Goal: Register for event/course

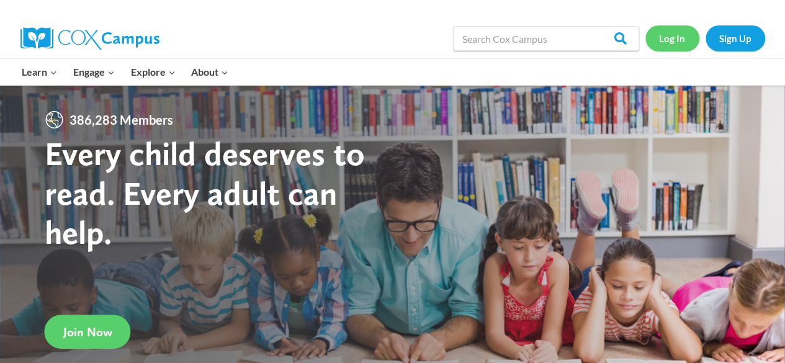
click at [675, 42] on link "Log In" at bounding box center [672, 37] width 54 height 25
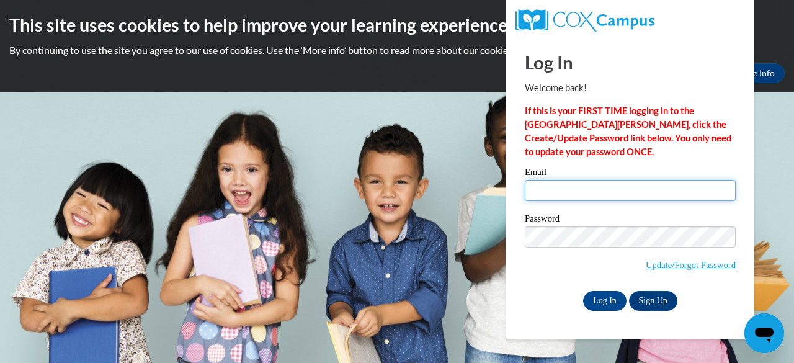
click at [572, 193] on input "Email" at bounding box center [630, 190] width 211 height 21
type input "amer1218@gmail.com"
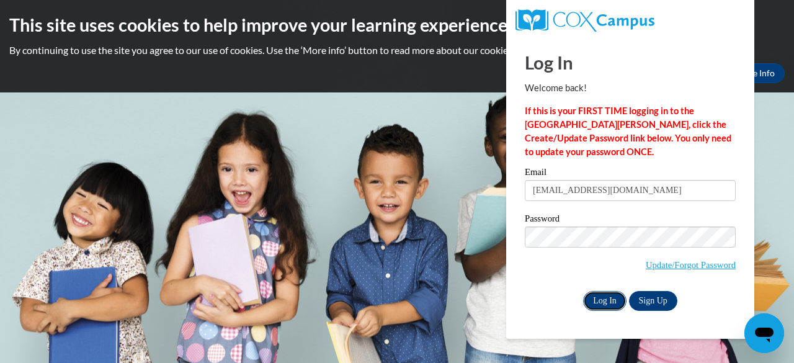
click at [614, 305] on input "Log In" at bounding box center [604, 301] width 43 height 20
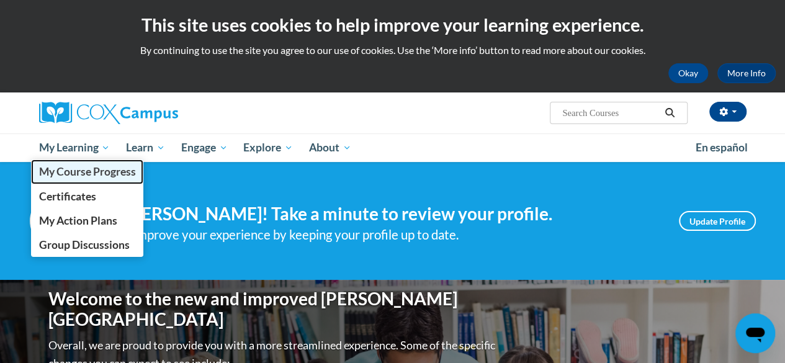
click at [66, 171] on span "My Course Progress" at bounding box center [86, 171] width 97 height 13
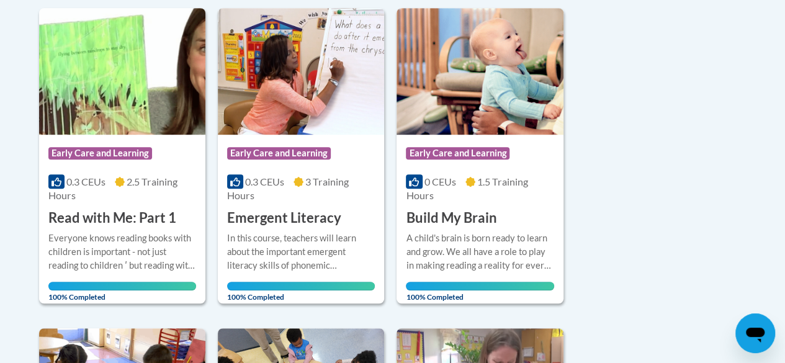
scroll to position [62, 0]
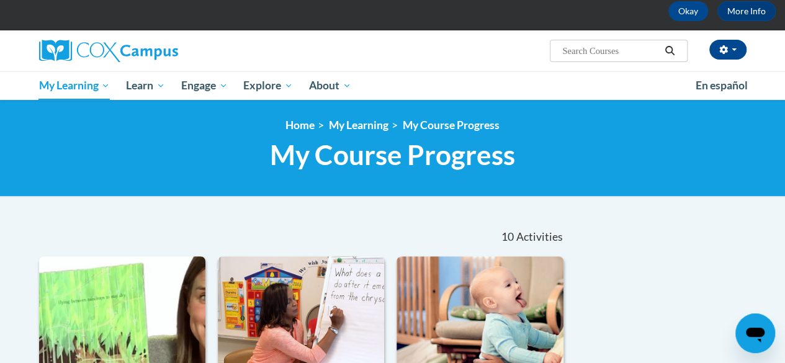
click at [601, 48] on input "Search..." at bounding box center [610, 50] width 99 height 15
type input "Read with me Part 2"
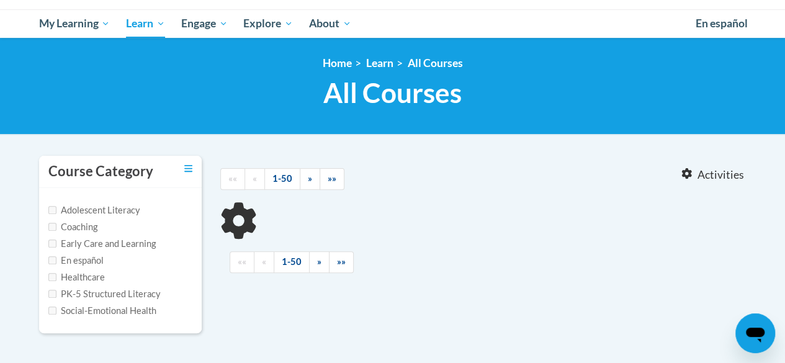
scroll to position [248, 0]
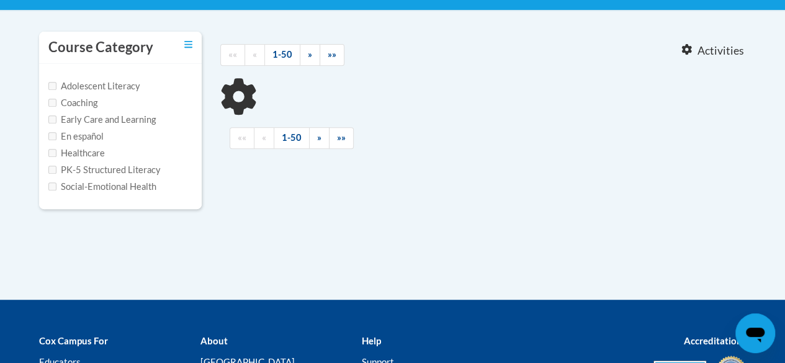
type input "Read with me Part 2"
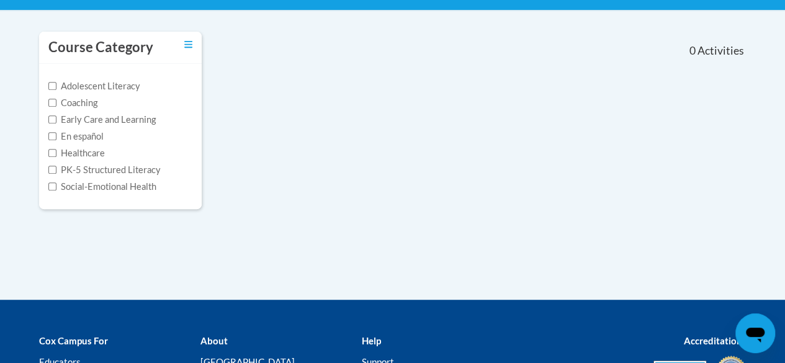
scroll to position [0, 0]
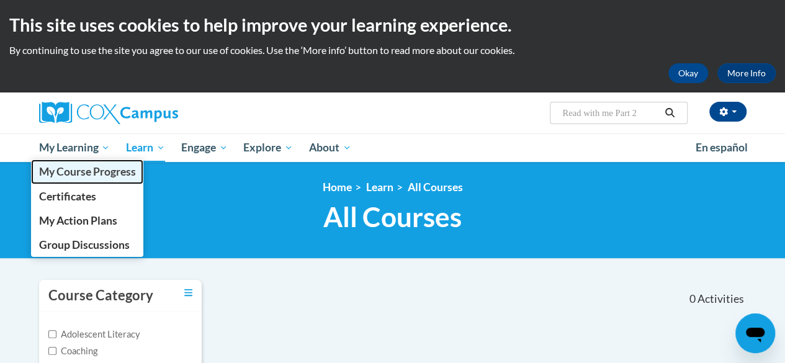
click at [81, 173] on span "My Course Progress" at bounding box center [86, 171] width 97 height 13
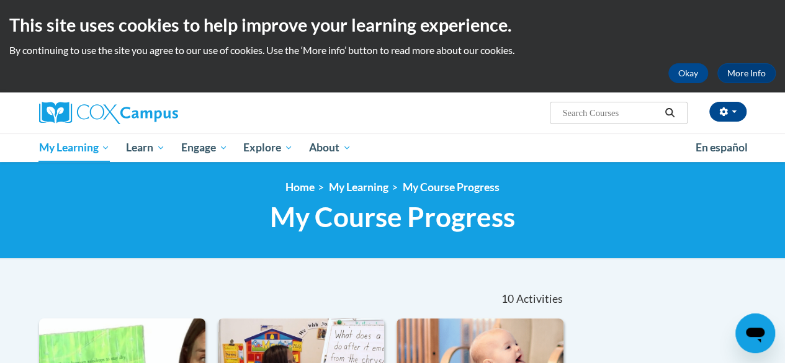
click at [640, 117] on input "Search..." at bounding box center [610, 113] width 99 height 15
type input "Read with me"
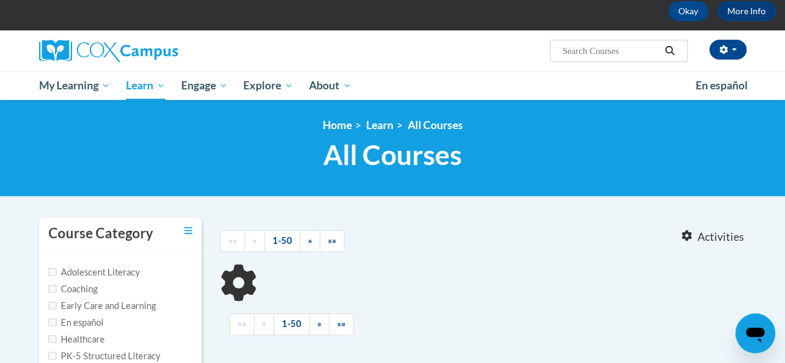
scroll to position [124, 0]
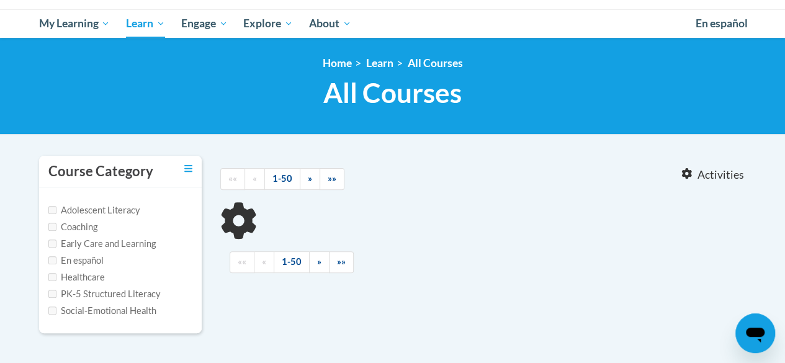
type input "Read with me"
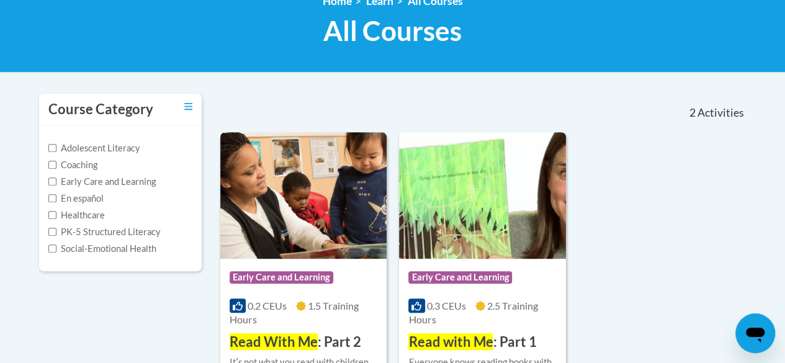
scroll to position [248, 0]
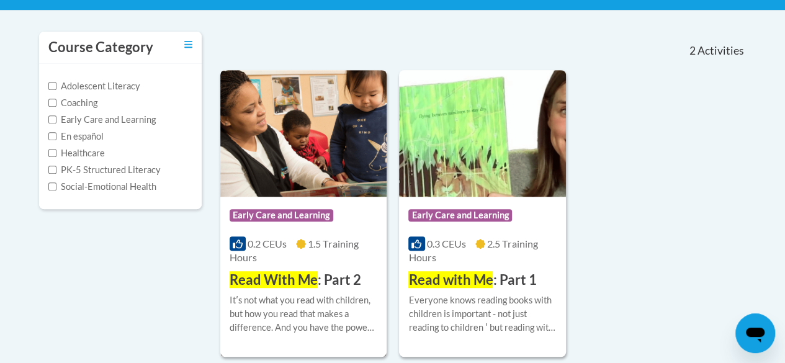
click at [334, 156] on img at bounding box center [303, 133] width 166 height 127
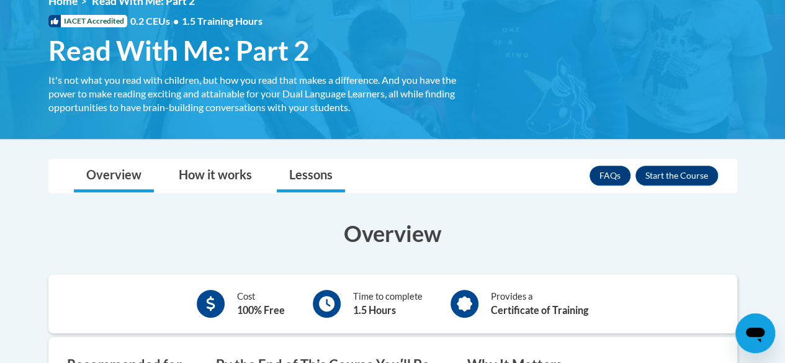
scroll to position [248, 0]
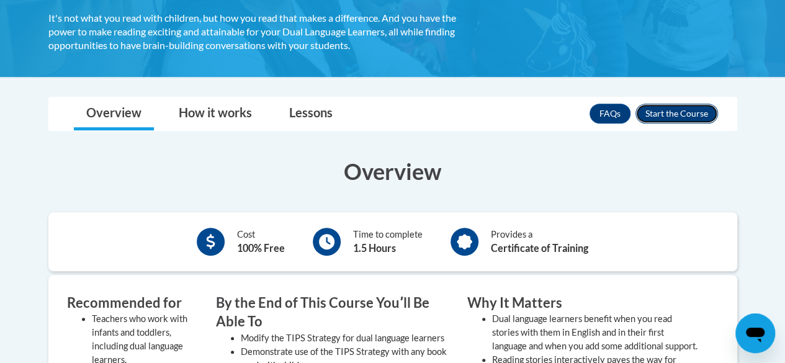
click at [676, 114] on button "Enroll" at bounding box center [677, 114] width 83 height 20
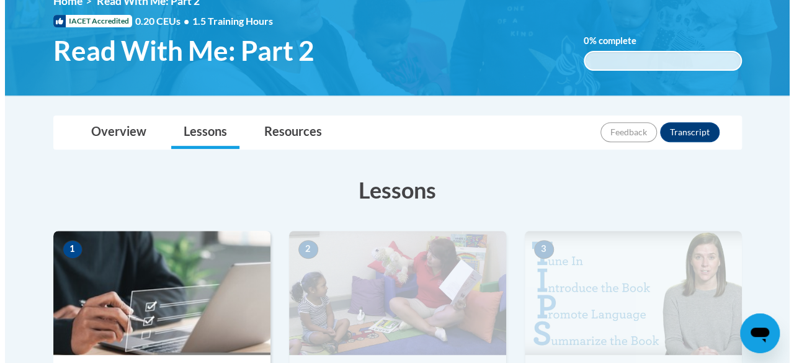
scroll to position [372, 0]
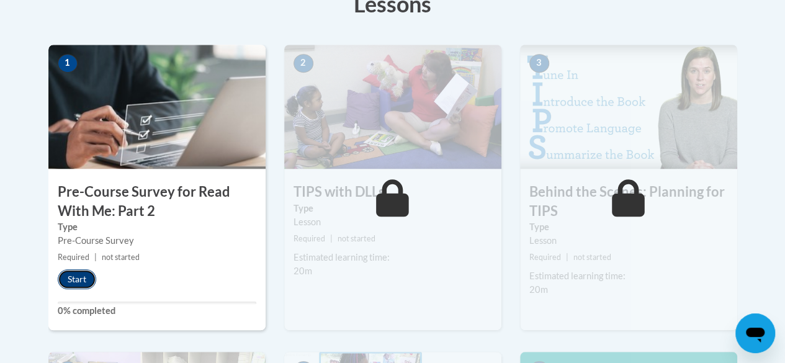
click at [81, 277] on button "Start" at bounding box center [77, 279] width 38 height 20
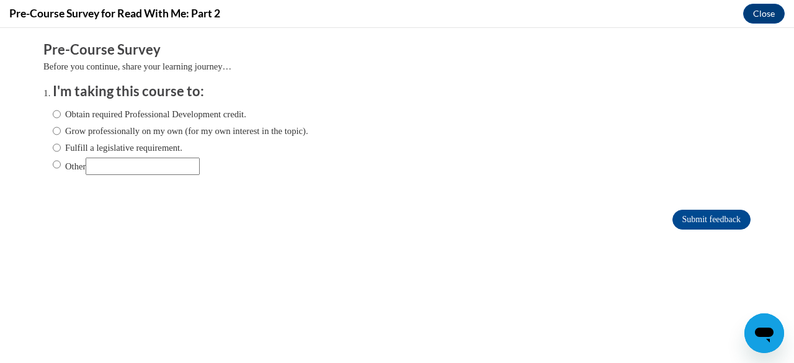
scroll to position [0, 0]
click at [53, 121] on div "Obtain required Professional Development credit. Grow professionally on my own …" at bounding box center [181, 141] width 256 height 80
click at [53, 117] on input "Obtain required Professional Development credit." at bounding box center [57, 114] width 8 height 14
radio input "true"
click at [700, 219] on input "Submit feedback" at bounding box center [712, 220] width 78 height 20
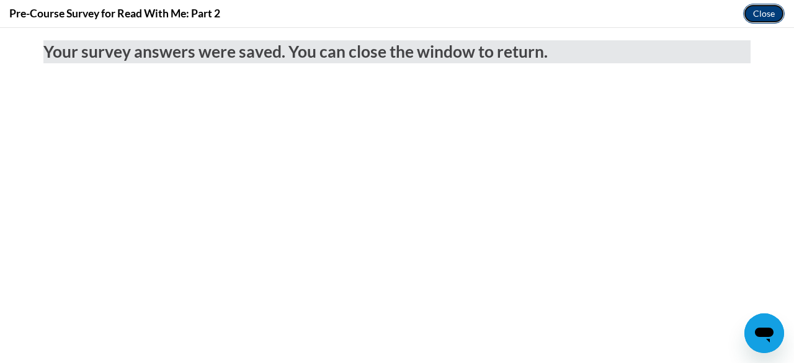
click at [755, 16] on button "Close" at bounding box center [765, 14] width 42 height 20
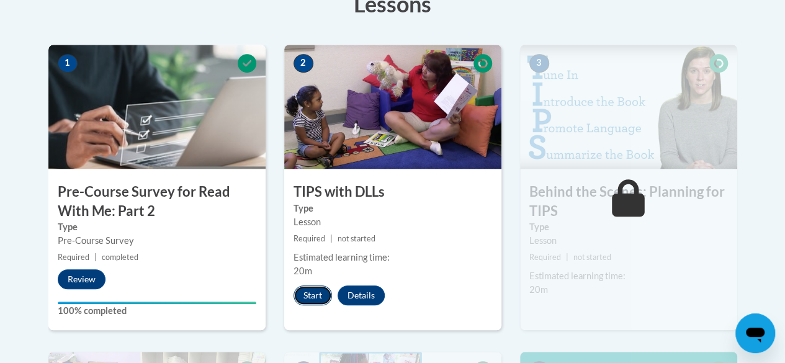
click at [307, 295] on button "Start" at bounding box center [313, 295] width 38 height 20
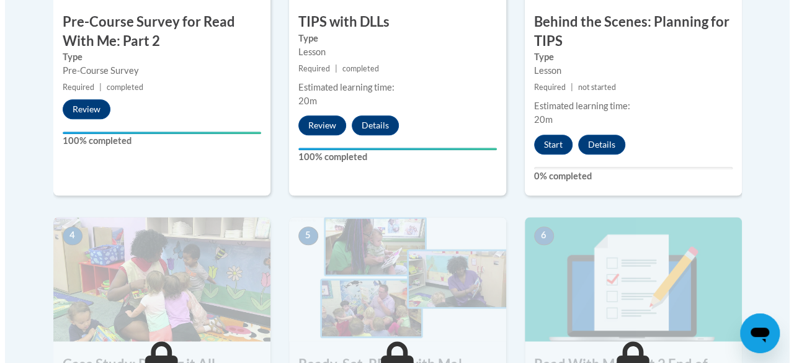
scroll to position [418, 0]
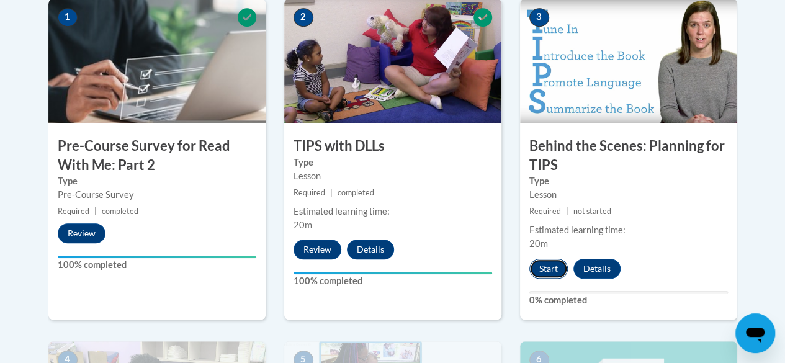
click at [560, 267] on button "Start" at bounding box center [548, 269] width 38 height 20
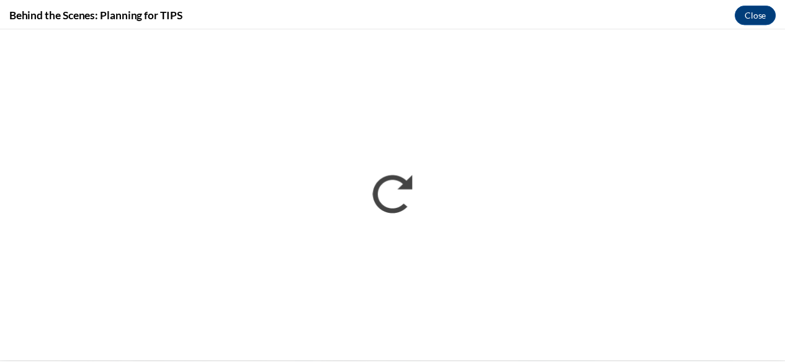
scroll to position [0, 0]
